Goal: Task Accomplishment & Management: Complete application form

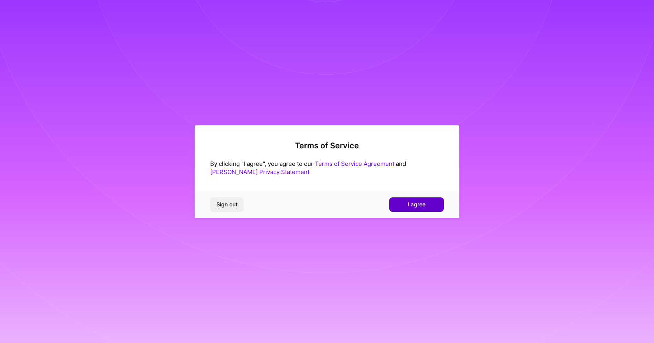
click at [421, 207] on span "I agree" at bounding box center [417, 205] width 18 height 8
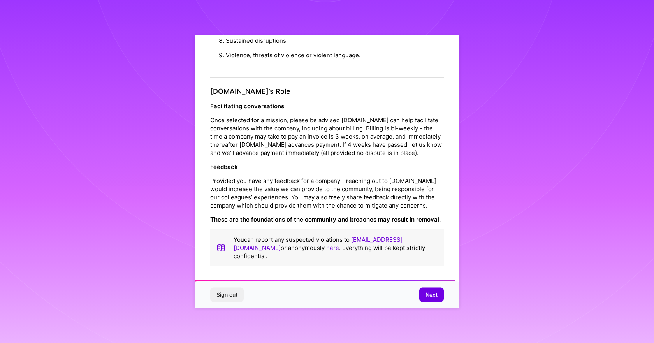
scroll to position [831, 0]
click at [429, 297] on span "Next" at bounding box center [432, 295] width 12 height 8
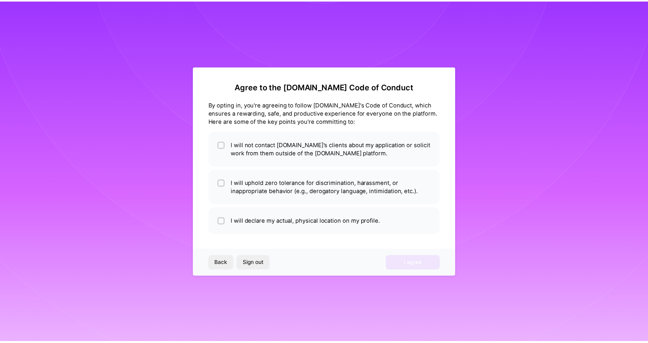
scroll to position [0, 0]
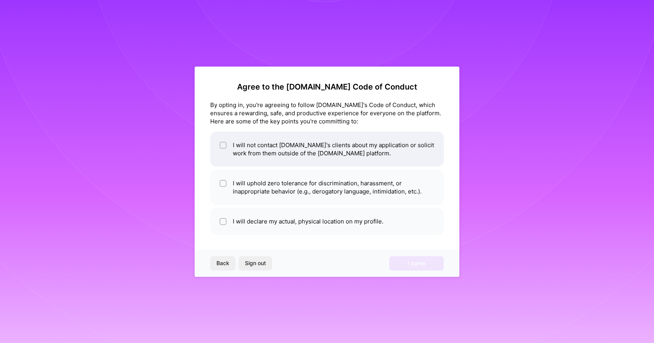
click at [224, 145] on input "checkbox" at bounding box center [223, 145] width 5 height 5
checkbox input "true"
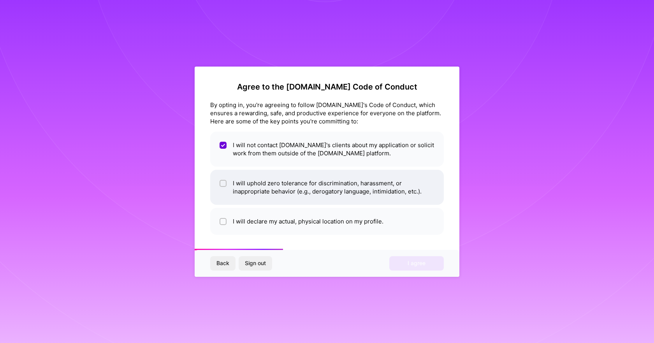
click at [222, 184] on input "checkbox" at bounding box center [223, 183] width 5 height 5
checkbox input "true"
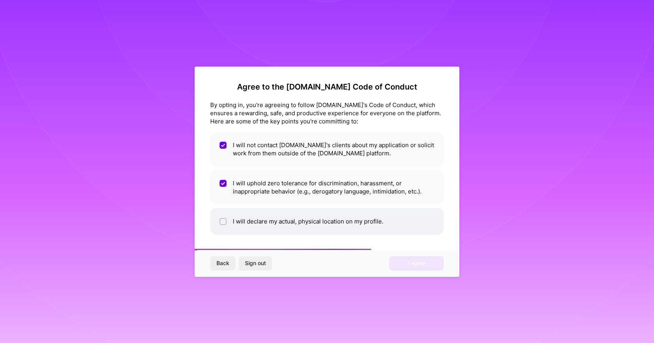
click at [220, 220] on div at bounding box center [223, 221] width 7 height 7
checkbox input "true"
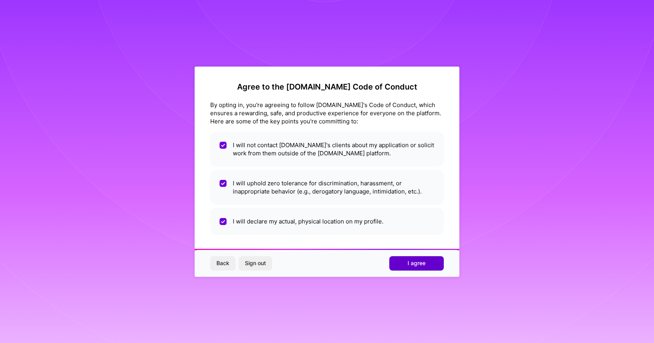
click at [425, 261] on span "I agree" at bounding box center [417, 263] width 18 height 8
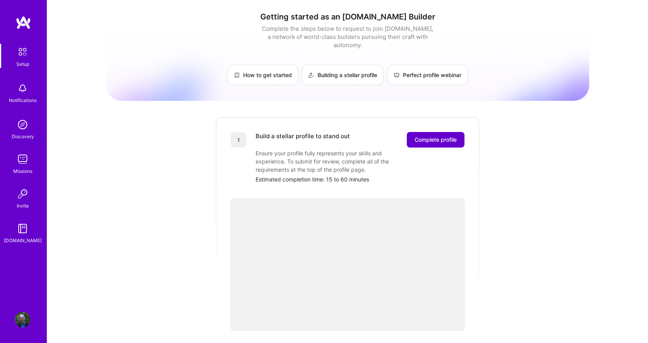
click at [433, 136] on span "Complete profile" at bounding box center [435, 140] width 42 height 8
